Goal: Navigation & Orientation: Find specific page/section

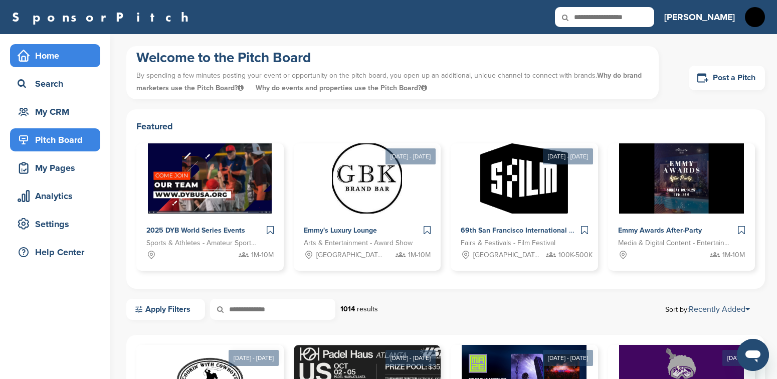
click at [44, 58] on div "Home" at bounding box center [57, 56] width 85 height 18
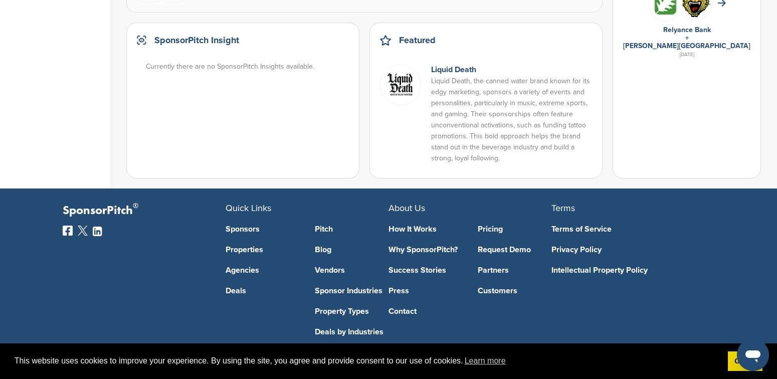
scroll to position [829, 0]
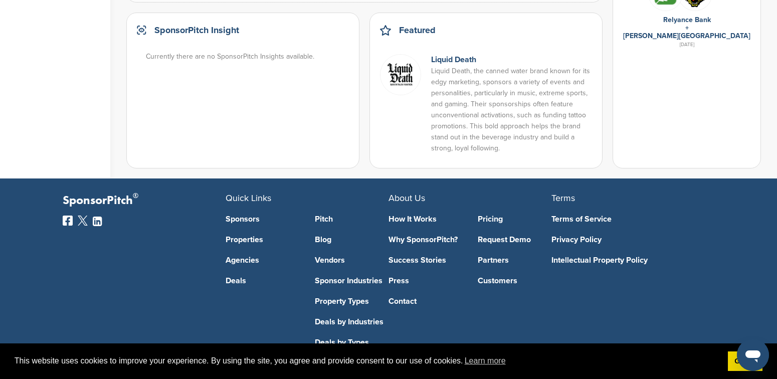
click at [250, 215] on link "Sponsors" at bounding box center [262, 219] width 74 height 8
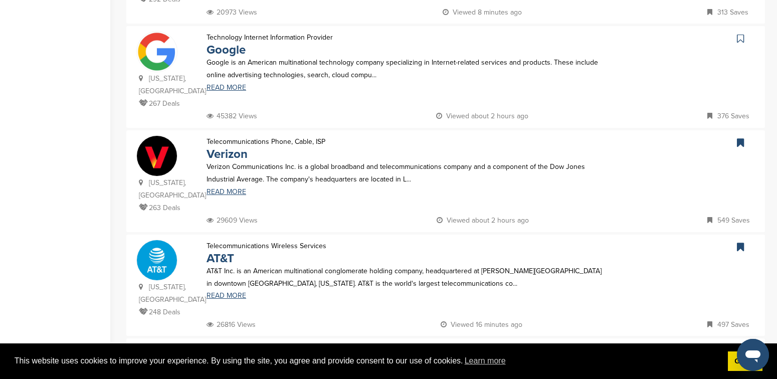
scroll to position [1014, 0]
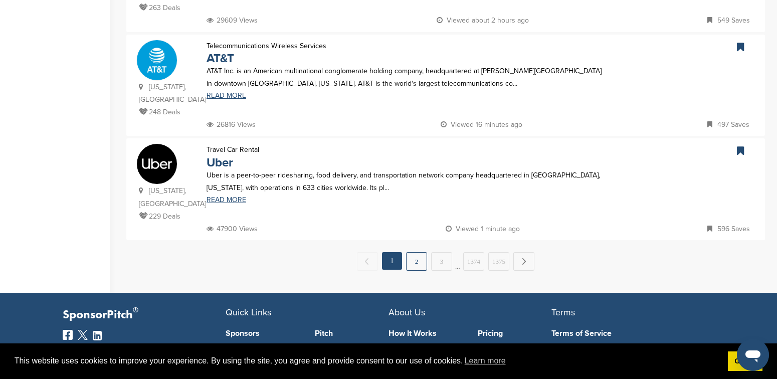
click at [419, 252] on link "2" at bounding box center [416, 261] width 21 height 19
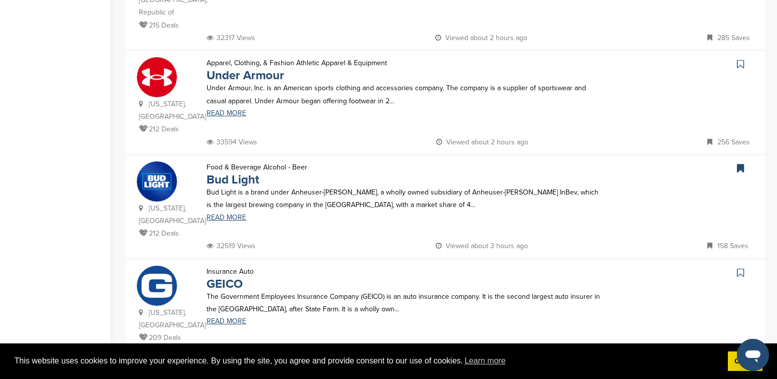
scroll to position [283, 0]
